Goal: Register for event/course

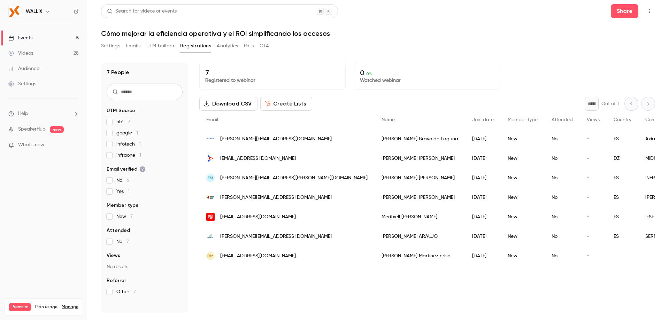
click at [41, 39] on link "Events 5" at bounding box center [43, 37] width 87 height 15
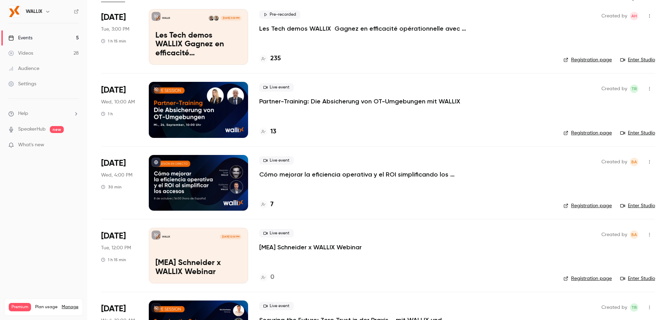
scroll to position [35, 0]
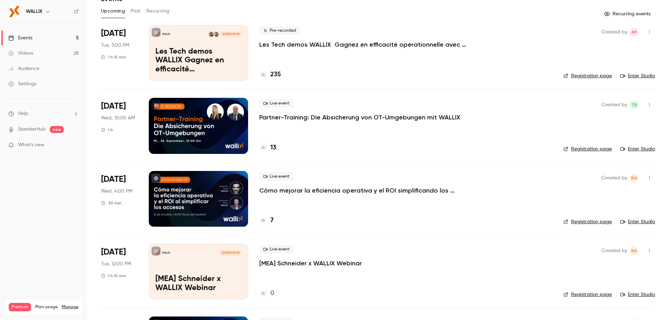
click at [262, 189] on p "Cómo mejorar la eficiencia operativa y el ROI simplificando los accesos" at bounding box center [363, 190] width 209 height 8
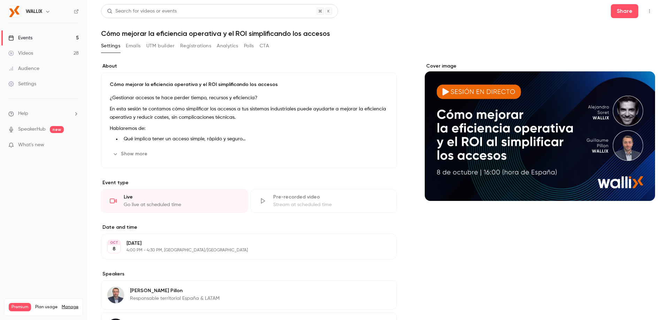
click at [53, 37] on link "Events 5" at bounding box center [43, 37] width 87 height 15
